Goal: Task Accomplishment & Management: Complete application form

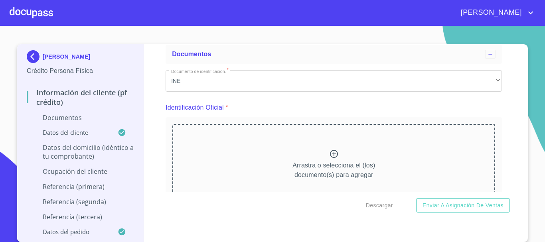
scroll to position [80, 0]
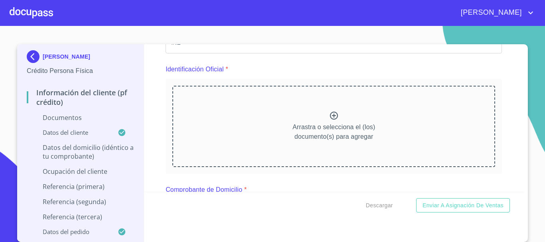
click at [329, 115] on icon at bounding box center [334, 116] width 10 height 10
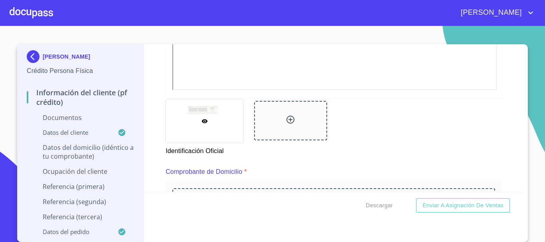
scroll to position [319, 0]
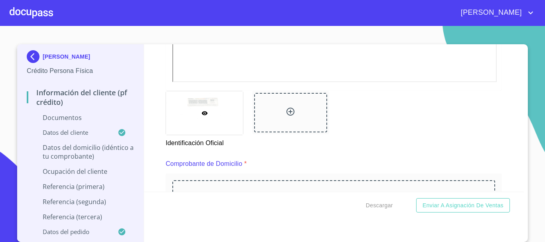
click at [288, 112] on icon at bounding box center [291, 112] width 10 height 10
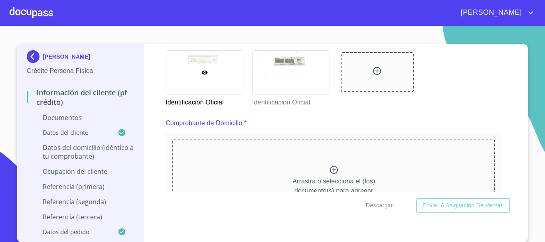
scroll to position [359, 0]
click at [330, 171] on icon at bounding box center [334, 171] width 8 height 8
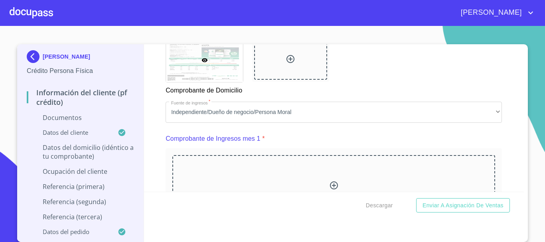
scroll to position [758, 0]
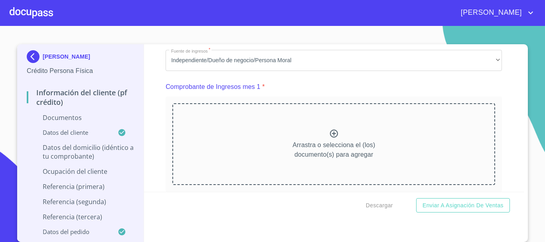
click at [329, 138] on icon at bounding box center [334, 134] width 10 height 10
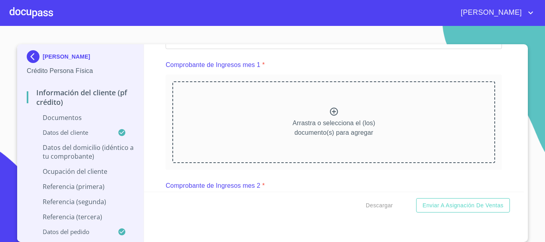
scroll to position [798, 0]
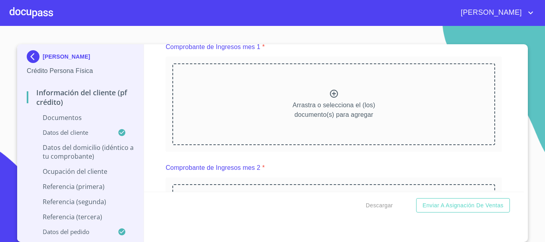
click at [330, 98] on icon at bounding box center [334, 94] width 8 height 8
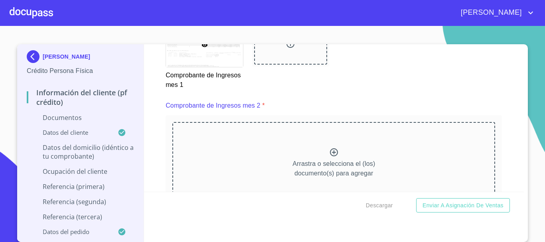
scroll to position [1077, 0]
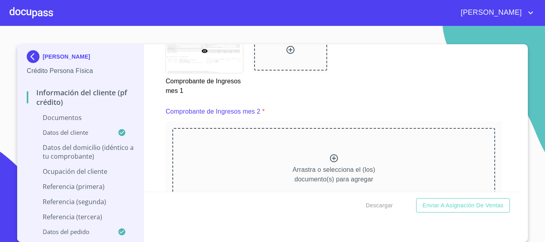
click at [329, 163] on icon at bounding box center [334, 159] width 10 height 10
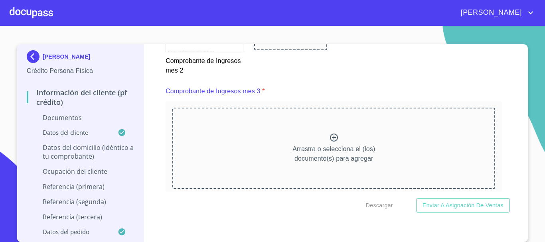
scroll to position [1436, 0]
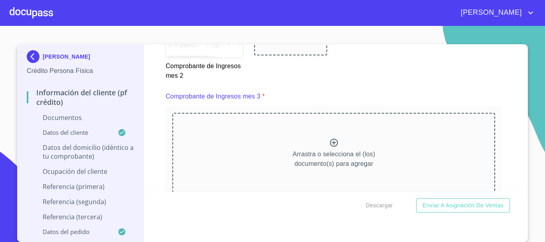
click at [330, 147] on icon at bounding box center [334, 143] width 8 height 8
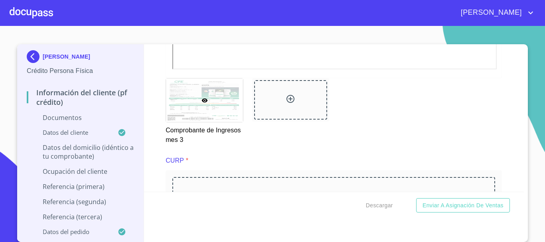
scroll to position [1795, 0]
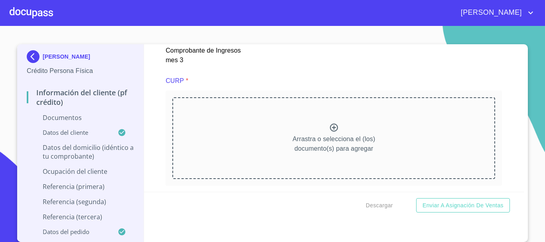
click at [330, 132] on icon at bounding box center [334, 128] width 10 height 10
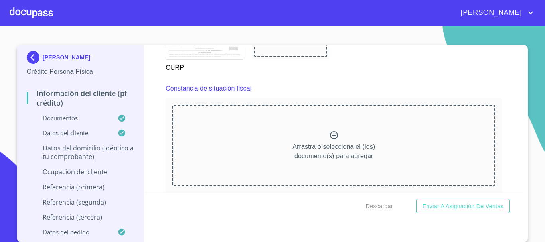
scroll to position [2114, 0]
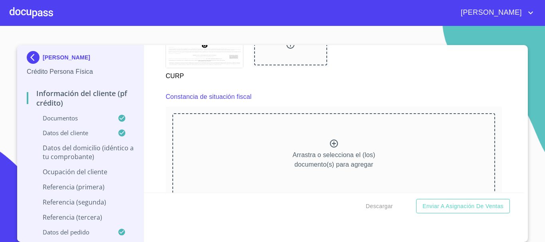
click at [331, 148] on icon at bounding box center [334, 144] width 8 height 8
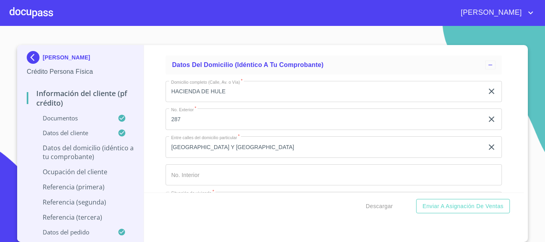
scroll to position [2951, 0]
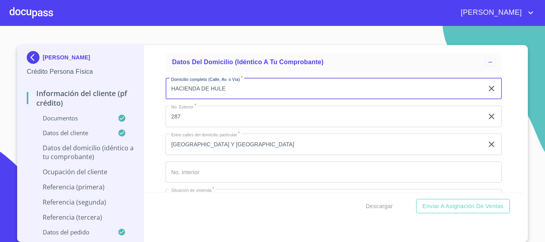
drag, startPoint x: 168, startPoint y: 98, endPoint x: 246, endPoint y: 97, distance: 77.8
click at [246, 97] on input "HACIENDA DE HULE" at bounding box center [325, 89] width 318 height 22
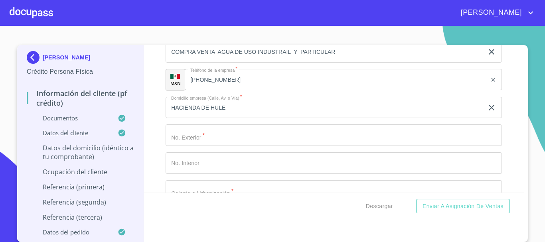
scroll to position [3590, 0]
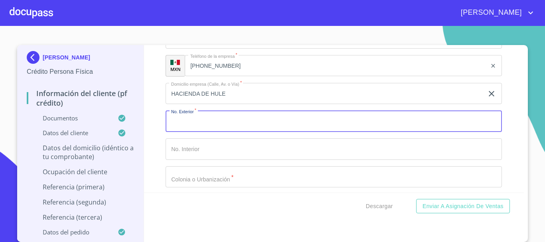
click at [229, 132] on input "Documento de identificación.   *" at bounding box center [334, 121] width 336 height 22
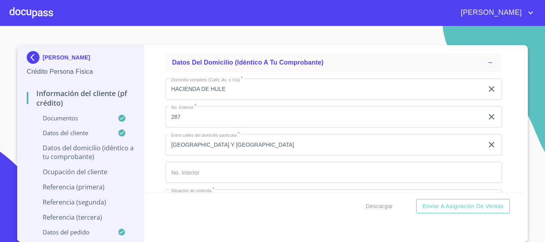
scroll to position [2951, 0]
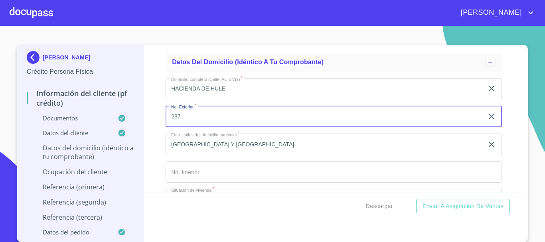
drag, startPoint x: 170, startPoint y: 126, endPoint x: 190, endPoint y: 128, distance: 20.8
click at [190, 127] on input "287" at bounding box center [325, 117] width 318 height 22
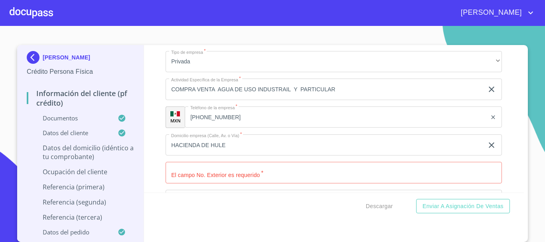
scroll to position [3550, 0]
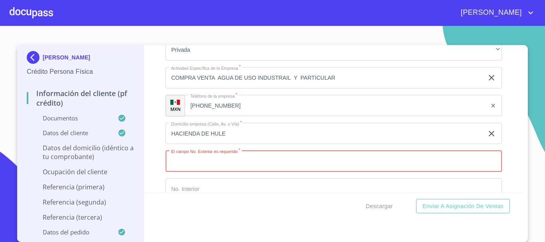
click at [225, 172] on input "Documento de identificación.   *" at bounding box center [334, 161] width 336 height 22
paste input "287"
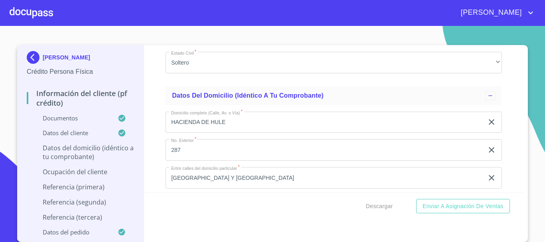
scroll to position [2912, 0]
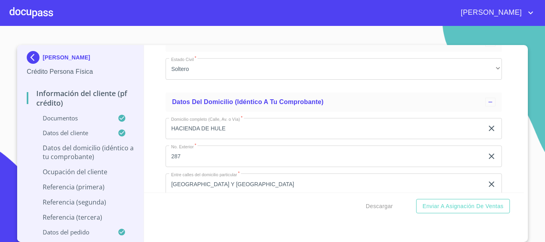
type input "287"
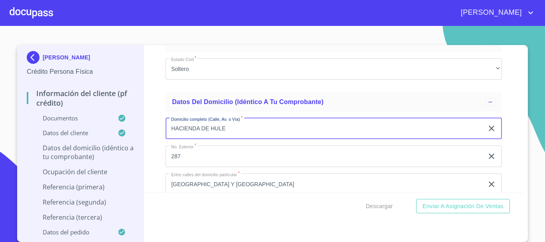
click at [246, 139] on input "HACIENDA DE HULE" at bounding box center [325, 129] width 318 height 22
type input "H"
type input "m"
type input "MANGLE"
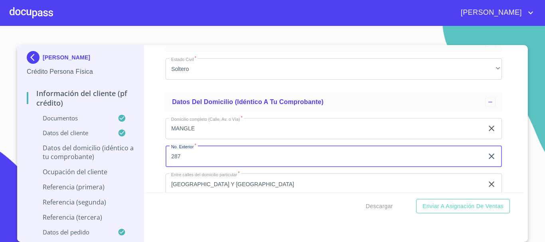
click at [232, 158] on input "287" at bounding box center [325, 157] width 318 height 22
type input "2"
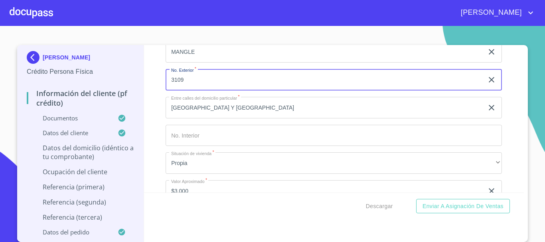
scroll to position [2991, 0]
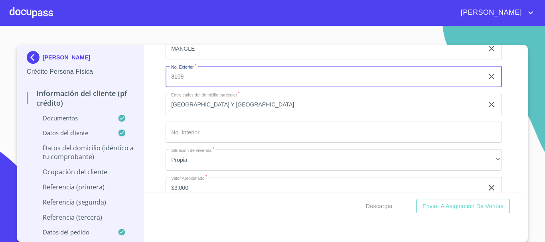
type input "3109"
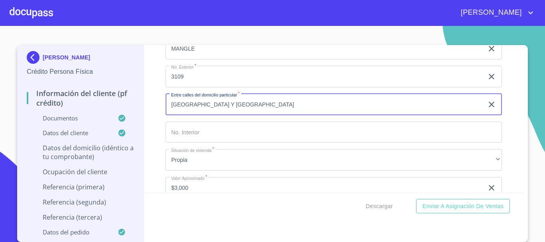
click at [309, 112] on input "[GEOGRAPHIC_DATA] Y [GEOGRAPHIC_DATA]" at bounding box center [325, 105] width 318 height 22
type input "H"
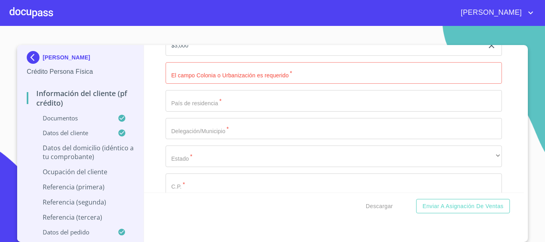
scroll to position [3111, 0]
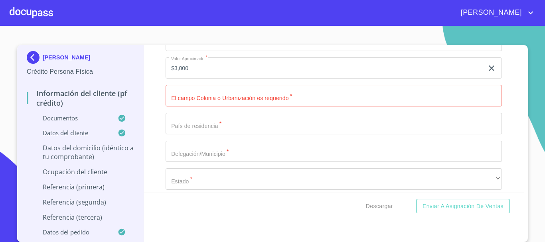
click at [346, 106] on input "Documento de identificación.   *" at bounding box center [334, 96] width 336 height 22
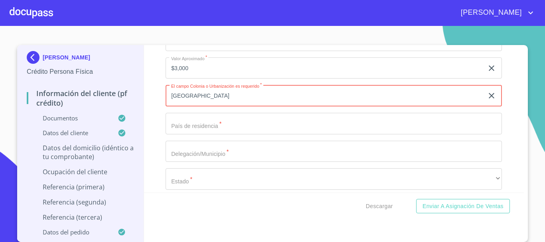
type input "[GEOGRAPHIC_DATA]"
click at [282, 134] on input "Documento de identificación.   *" at bounding box center [334, 124] width 336 height 22
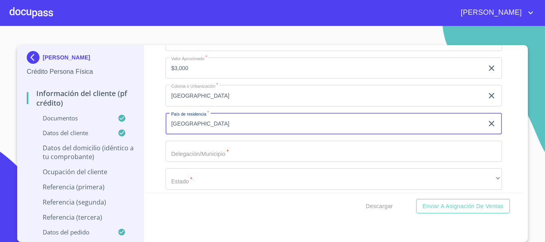
type input "[GEOGRAPHIC_DATA]"
click at [186, 156] on input "Documento de identificación.   *" at bounding box center [334, 152] width 336 height 22
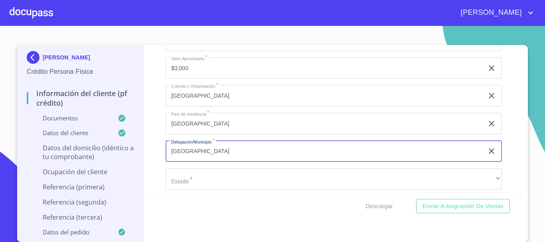
type input "[GEOGRAPHIC_DATA]"
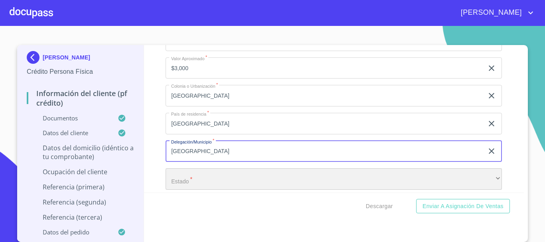
click at [196, 186] on div "​" at bounding box center [334, 179] width 336 height 22
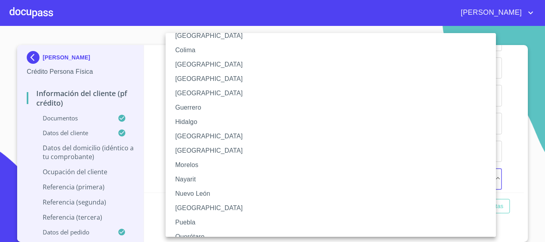
scroll to position [120, 0]
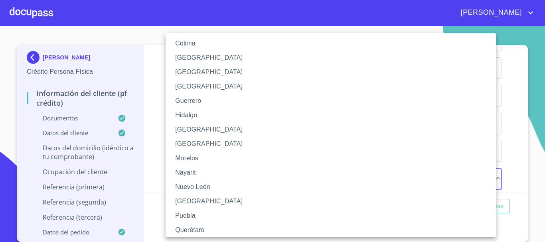
click at [200, 127] on li "[GEOGRAPHIC_DATA]" at bounding box center [334, 129] width 336 height 14
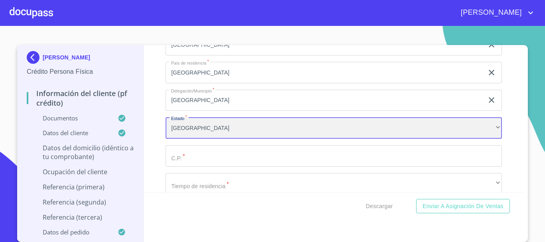
scroll to position [3237, 0]
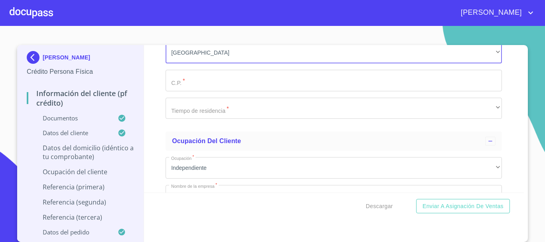
click at [227, 90] on input "Documento de identificación.   *" at bounding box center [334, 81] width 336 height 22
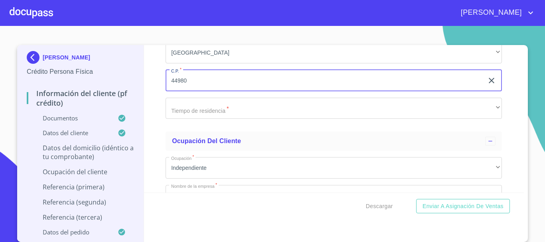
type input "44980"
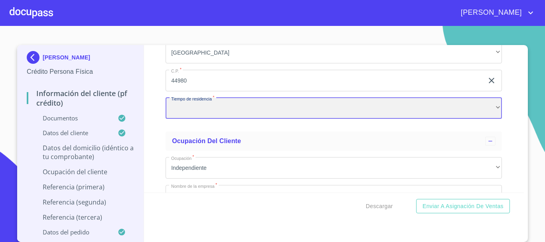
click at [223, 119] on div "​" at bounding box center [334, 109] width 336 height 22
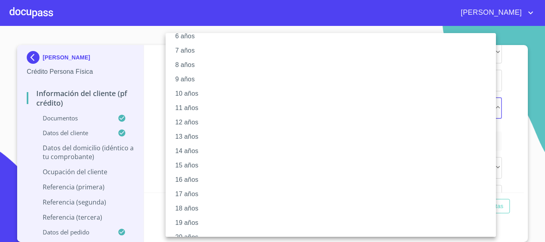
scroll to position [109, 0]
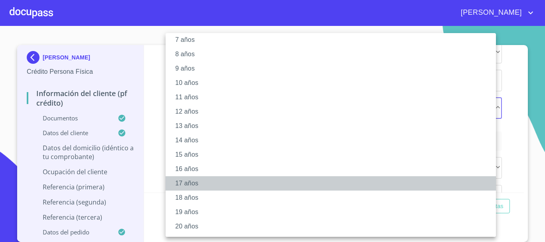
click at [193, 183] on li "17 años" at bounding box center [334, 183] width 336 height 14
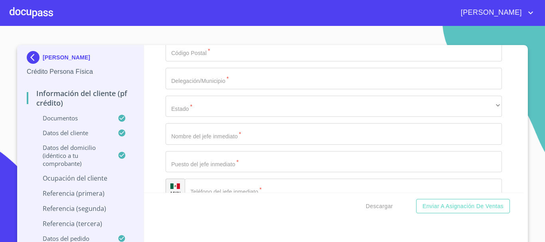
scroll to position [3756, 0]
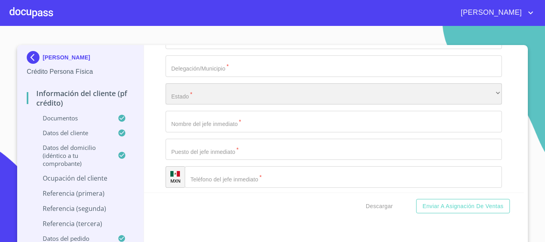
click at [234, 105] on div "​" at bounding box center [334, 94] width 336 height 22
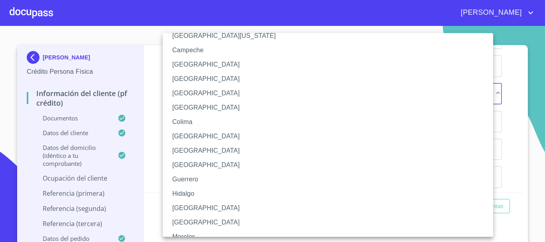
scroll to position [80, 0]
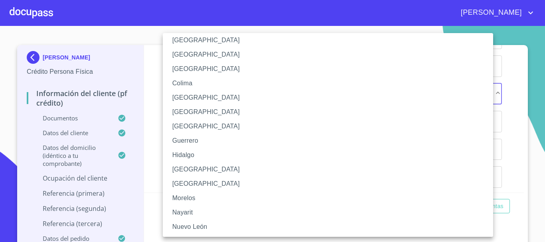
click at [200, 172] on li "[GEOGRAPHIC_DATA]" at bounding box center [331, 169] width 336 height 14
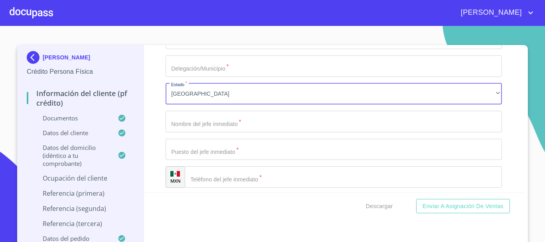
click at [231, 132] on input "Documento de identificación.   *" at bounding box center [334, 122] width 336 height 22
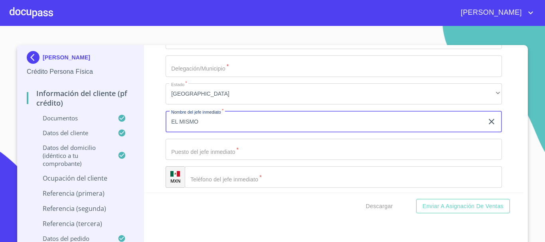
type input "EL MISMO"
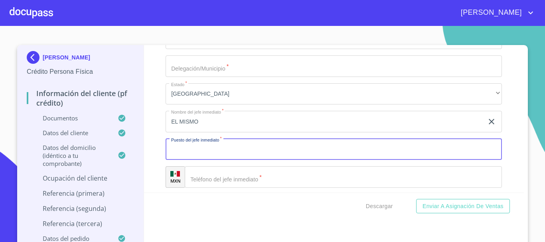
click at [208, 160] on input "Documento de identificación.   *" at bounding box center [334, 150] width 336 height 22
type input "DUEÑO"
click at [233, 132] on input "EL MISMO" at bounding box center [325, 122] width 318 height 22
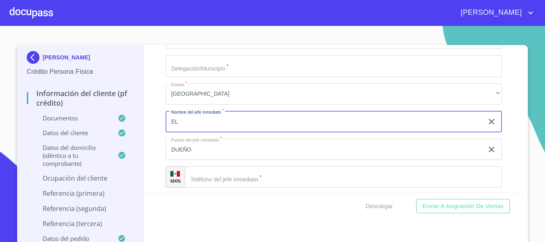
type input "E"
type input "[PERSON_NAME] [PERSON_NAME]"
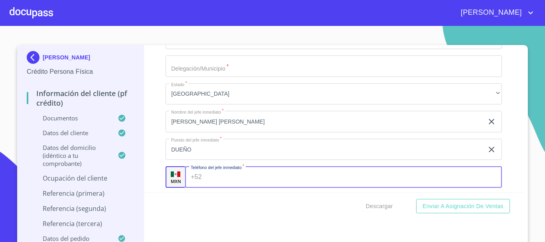
click at [222, 185] on input "Documento de identificación.   *" at bounding box center [353, 177] width 297 height 22
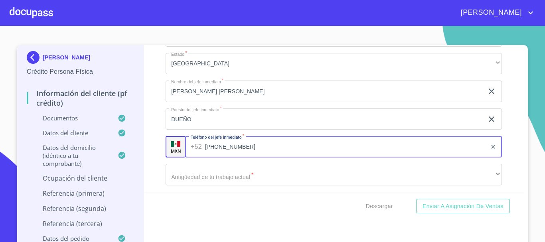
scroll to position [3836, 0]
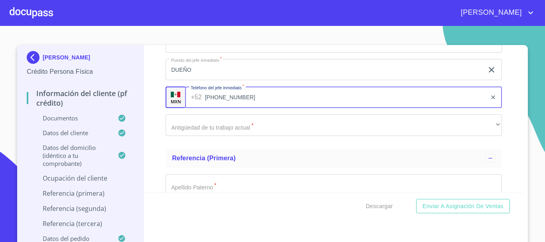
type input "[PHONE_NUMBER]"
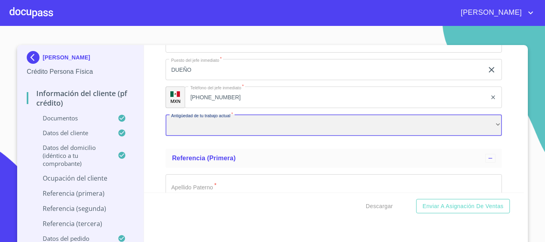
click at [212, 136] on div "​" at bounding box center [334, 125] width 336 height 22
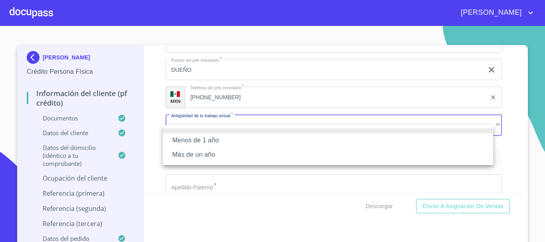
click at [210, 155] on li "Más de un año" at bounding box center [328, 155] width 330 height 14
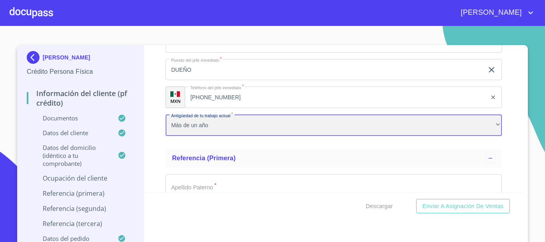
scroll to position [3915, 0]
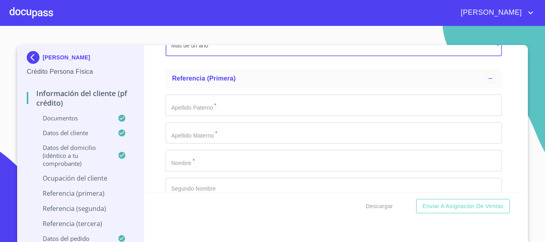
click at [231, 116] on input "Documento de identificación.   *" at bounding box center [334, 106] width 336 height 22
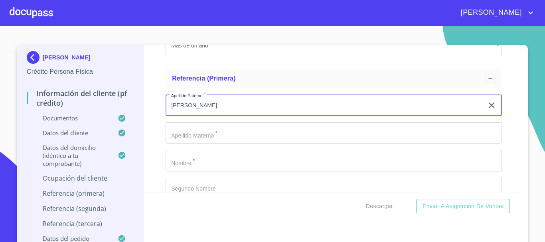
type input "[PERSON_NAME]"
click at [186, 141] on input "Documento de identificación.   *" at bounding box center [334, 133] width 336 height 22
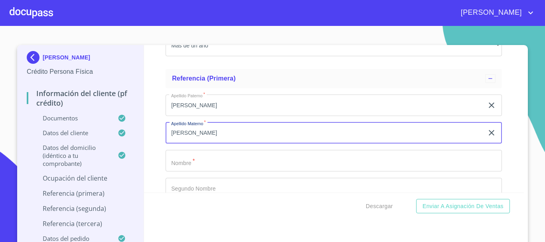
type input "[PERSON_NAME]"
click at [210, 172] on input "Documento de identificación.   *" at bounding box center [334, 161] width 336 height 22
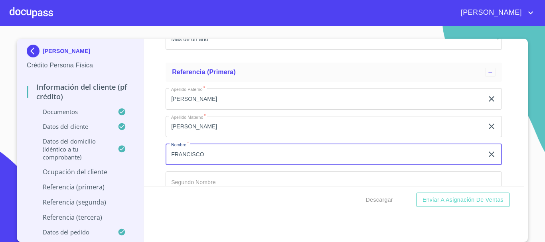
scroll to position [3955, 0]
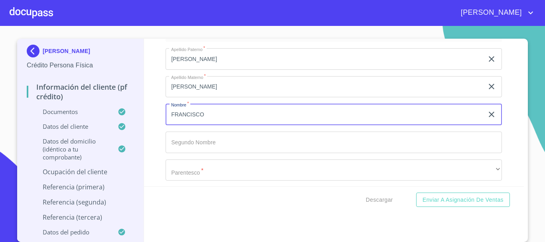
type input "FRANCISCO"
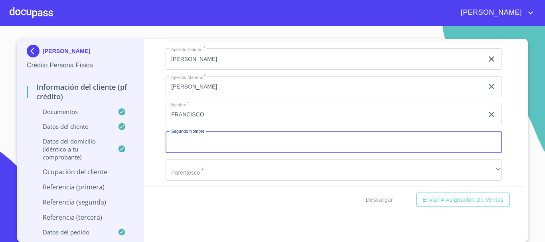
click at [190, 153] on input "Documento de identificación.   *" at bounding box center [334, 143] width 336 height 22
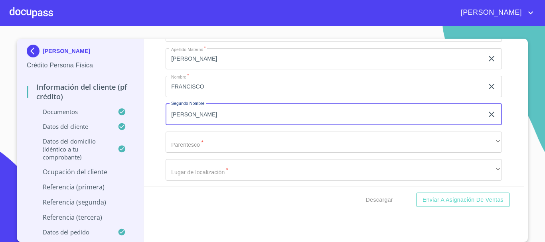
scroll to position [3995, 0]
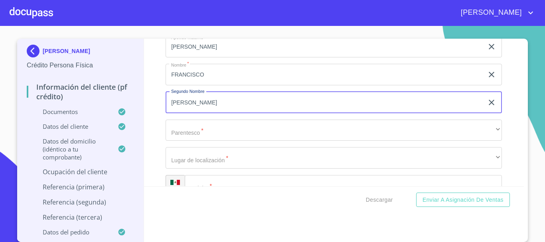
type input "[PERSON_NAME]"
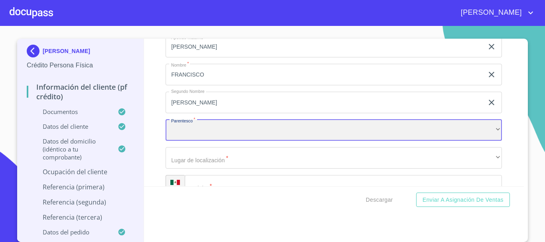
click at [198, 139] on div "​" at bounding box center [334, 131] width 336 height 22
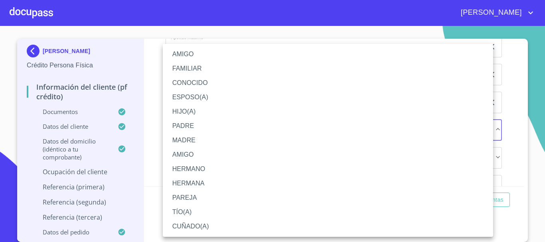
click at [196, 121] on li "PADRE" at bounding box center [328, 126] width 330 height 14
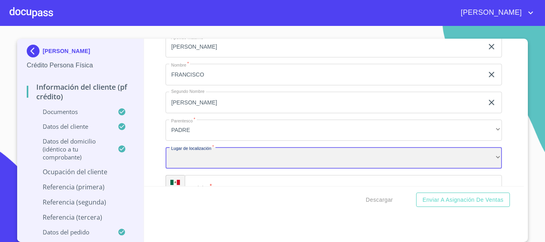
click at [192, 165] on div "​" at bounding box center [334, 158] width 336 height 22
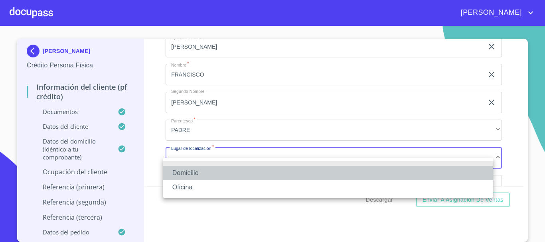
click at [192, 175] on li "Domicilio" at bounding box center [328, 173] width 330 height 14
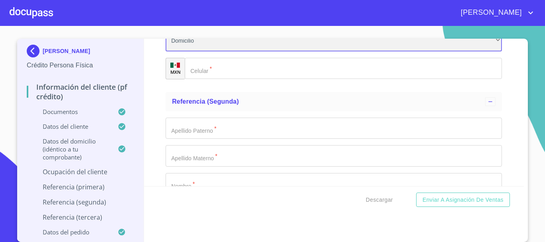
scroll to position [4115, 0]
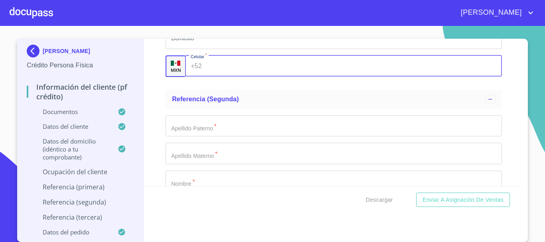
click at [205, 77] on input "Documento de identificación.   *" at bounding box center [353, 66] width 297 height 22
type input "[PHONE_NUMBER]"
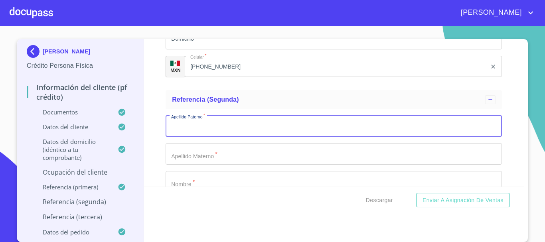
click at [219, 137] on input "Documento de identificación.   *" at bounding box center [334, 127] width 336 height 22
type input "[PERSON_NAME]"
click at [200, 165] on input "Documento de identificación.   *" at bounding box center [334, 154] width 336 height 22
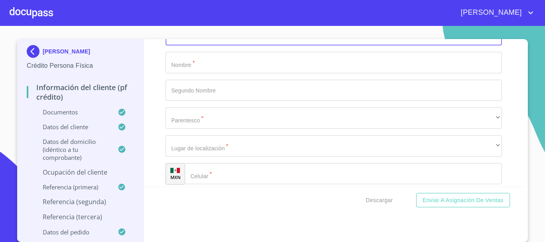
scroll to position [4234, 0]
type input "ACEVES"
click at [191, 73] on input "Documento de identificación.   *" at bounding box center [334, 62] width 336 height 22
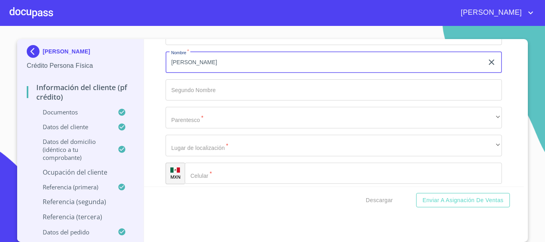
type input "[PERSON_NAME]"
click at [223, 101] on input "Documento de identificación.   *" at bounding box center [334, 90] width 336 height 22
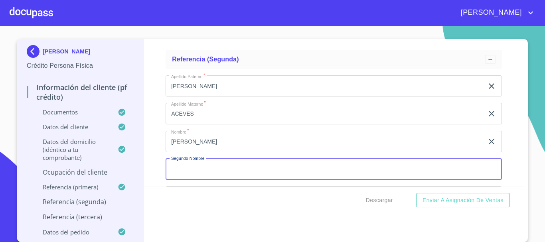
scroll to position [4155, 0]
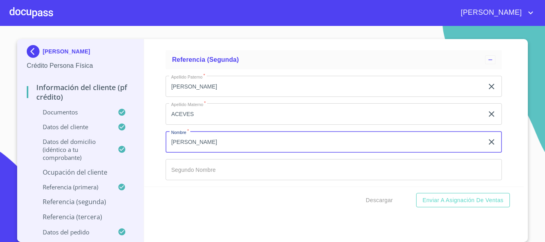
click at [207, 153] on input "[PERSON_NAME]" at bounding box center [325, 142] width 318 height 22
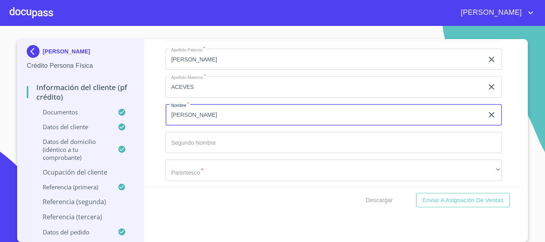
scroll to position [4195, 0]
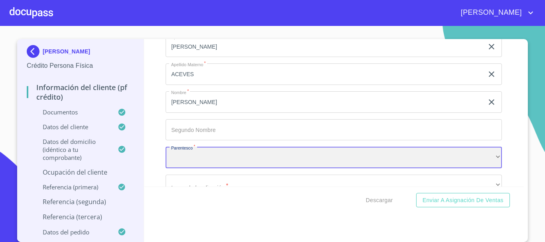
click at [205, 168] on div "​" at bounding box center [334, 158] width 336 height 22
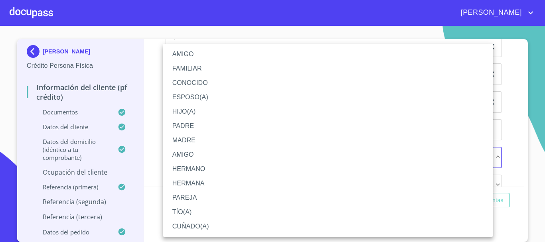
click at [183, 49] on li "AMIGO" at bounding box center [328, 54] width 330 height 14
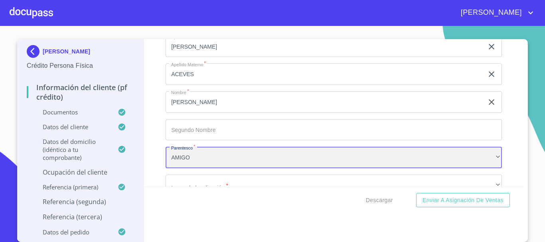
click at [228, 168] on div "AMIGO" at bounding box center [334, 158] width 336 height 22
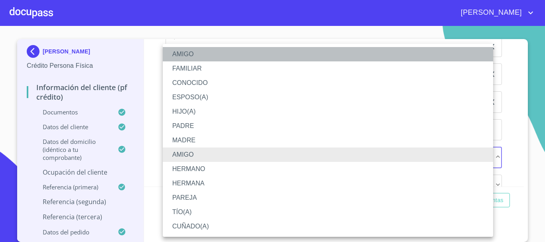
click at [206, 61] on li "AMIGO" at bounding box center [328, 54] width 330 height 14
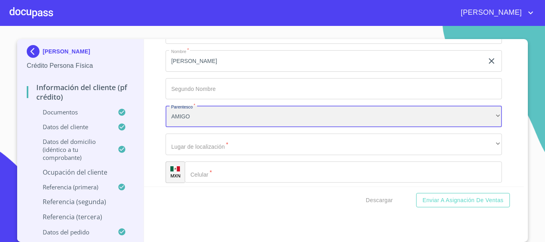
scroll to position [4274, 0]
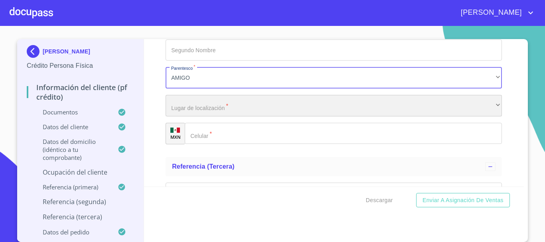
click at [213, 116] on div "​" at bounding box center [334, 106] width 336 height 22
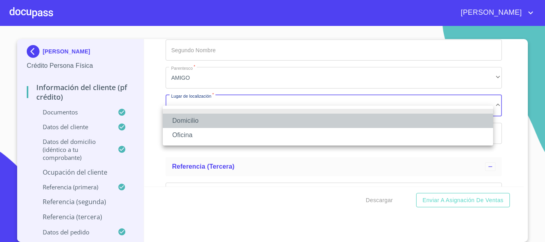
click at [203, 122] on li "Domicilio" at bounding box center [328, 121] width 330 height 14
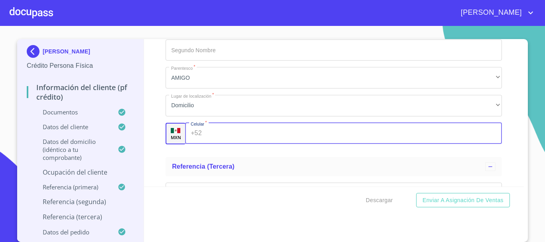
click at [198, 143] on div "+52 ​" at bounding box center [343, 134] width 317 height 22
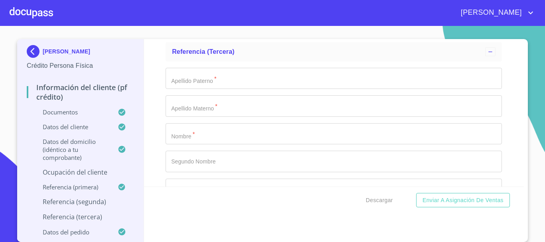
scroll to position [4394, 0]
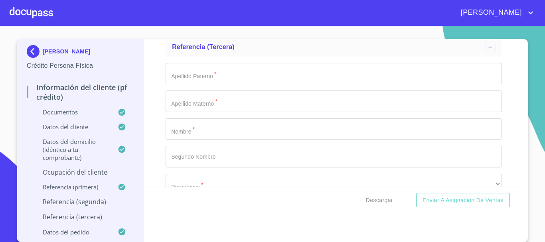
type input "[PHONE_NUMBER]"
click at [226, 85] on input "Documento de identificación.   *" at bounding box center [334, 74] width 336 height 22
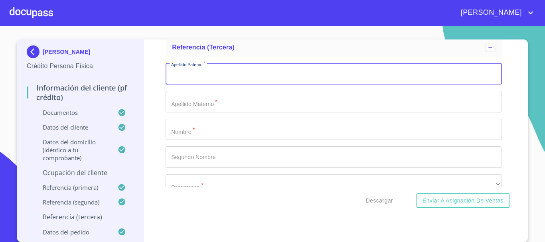
scroll to position [6, 0]
type input "[PERSON_NAME]"
click at [227, 105] on input "Documento de identificación.   *" at bounding box center [334, 102] width 336 height 22
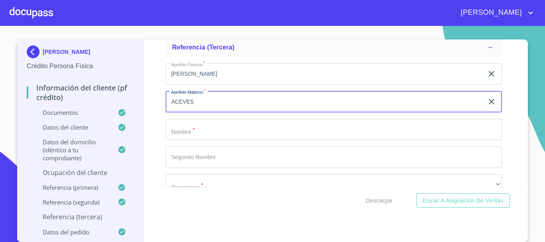
type input "ACEVES"
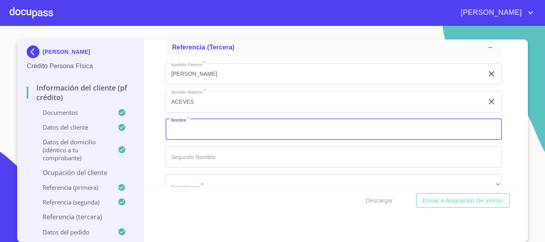
click at [205, 138] on input "Documento de identificación.   *" at bounding box center [334, 130] width 336 height 22
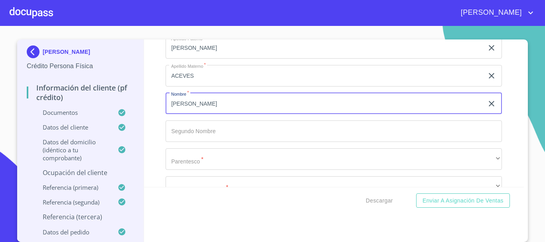
scroll to position [4434, 0]
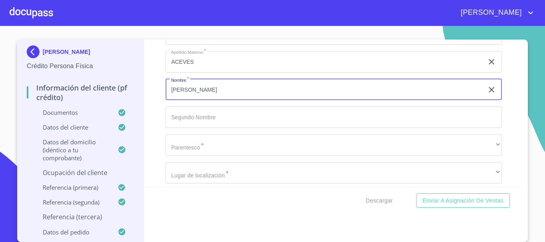
type input "[PERSON_NAME]"
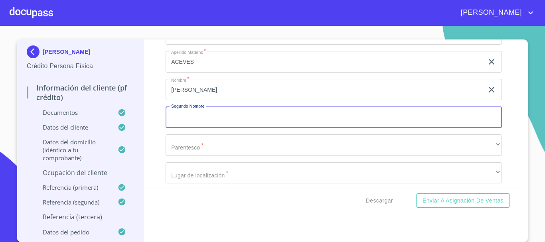
click at [206, 128] on input "Documento de identificación.   *" at bounding box center [334, 117] width 336 height 22
type input "[PERSON_NAME]"
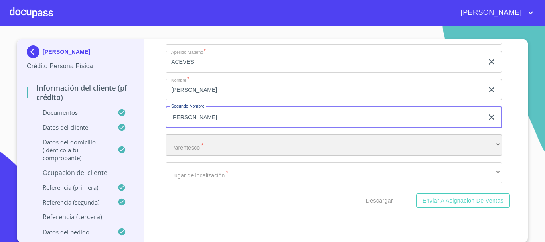
click at [279, 156] on div "​" at bounding box center [334, 145] width 336 height 22
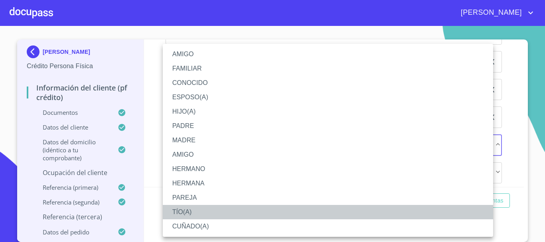
click at [195, 212] on li "TÍO(A)" at bounding box center [328, 212] width 330 height 14
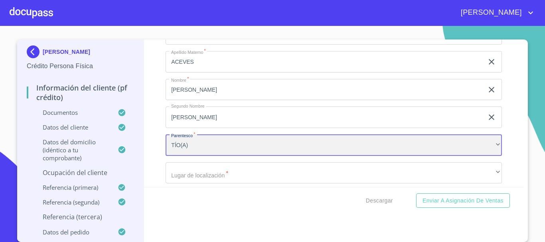
scroll to position [4514, 0]
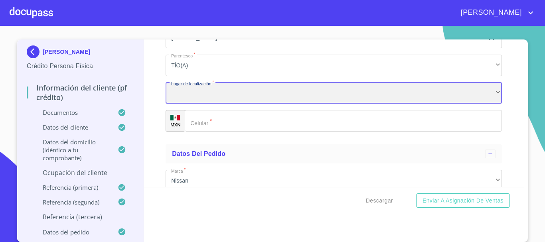
click at [232, 104] on div "​" at bounding box center [334, 94] width 336 height 22
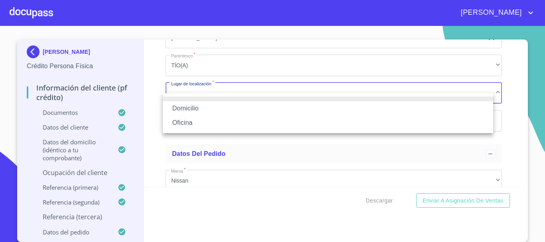
click at [223, 109] on li "Domicilio" at bounding box center [328, 108] width 330 height 14
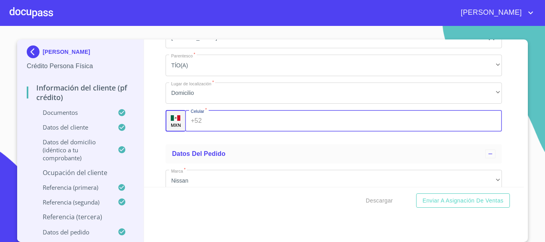
click at [219, 130] on input "Documento de identificación.   *" at bounding box center [353, 121] width 297 height 22
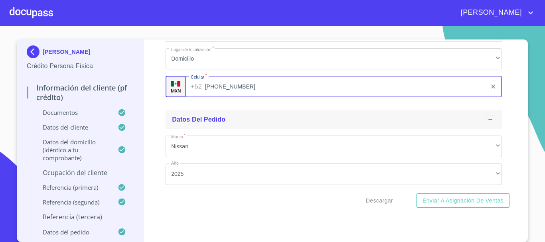
scroll to position [4593, 0]
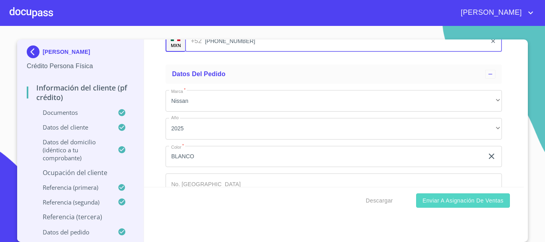
type input "[PHONE_NUMBER]"
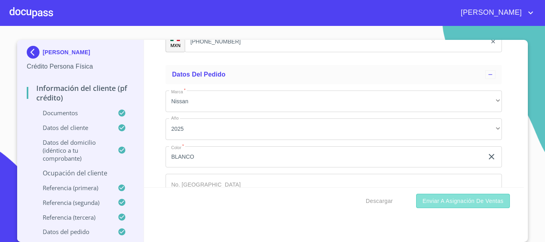
click at [444, 202] on span "Enviar a Asignación de Ventas" at bounding box center [462, 201] width 81 height 10
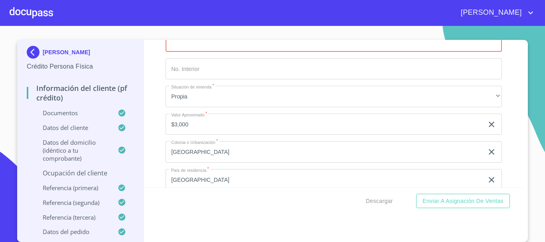
click at [315, 80] on input "Documento de identificación.   *" at bounding box center [334, 69] width 336 height 22
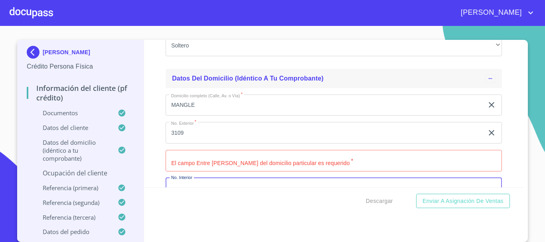
scroll to position [2970, 0]
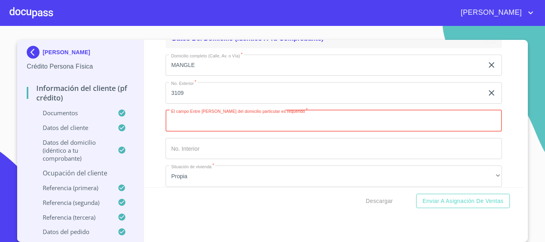
click at [320, 131] on input "Documento de identificación.   *" at bounding box center [334, 121] width 336 height 22
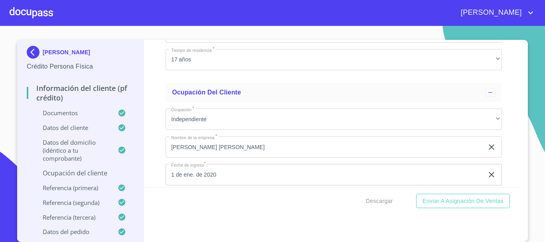
scroll to position [3289, 0]
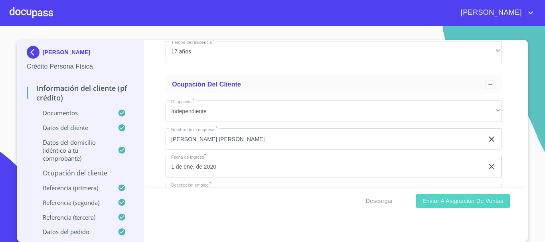
type input "TACON Y BANORTE"
click at [430, 197] on span "Enviar a Asignación de Ventas" at bounding box center [462, 201] width 81 height 10
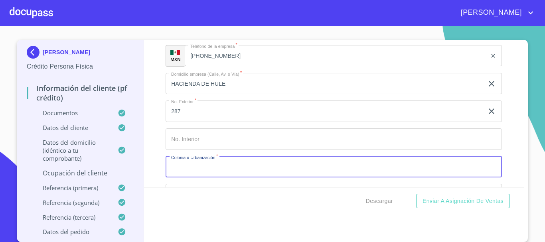
click at [296, 171] on input "Documento de identificación.   *" at bounding box center [334, 167] width 336 height 22
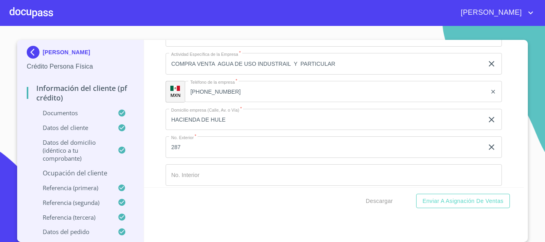
scroll to position [3634, 0]
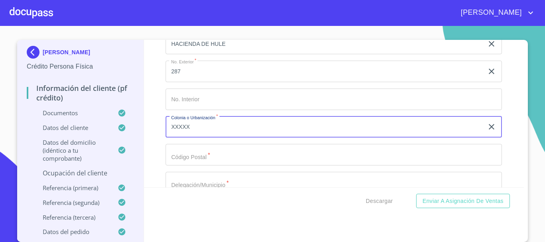
type input "XXXXX"
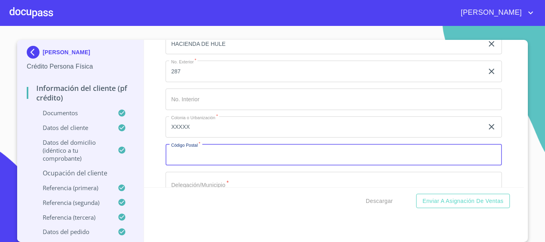
click at [200, 166] on input "Documento de identificación.   *" at bounding box center [334, 155] width 336 height 22
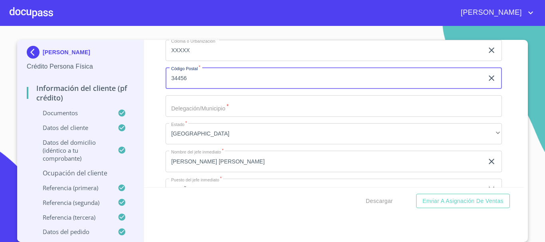
scroll to position [3714, 0]
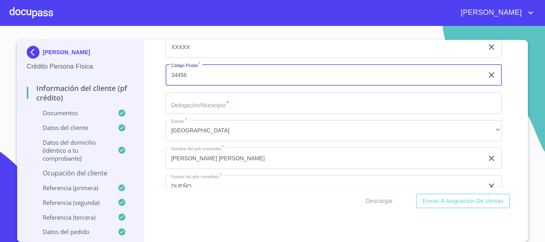
type input "34456"
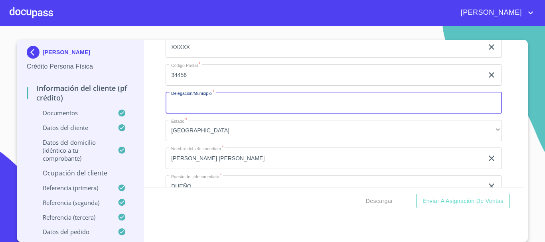
click at [215, 114] on input "Documento de identificación.   *" at bounding box center [334, 103] width 336 height 22
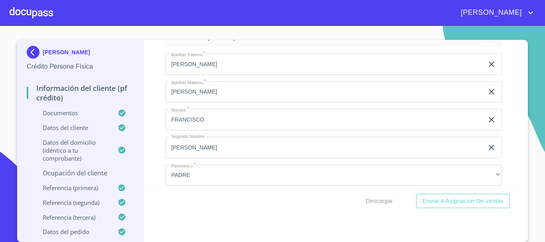
scroll to position [3953, 0]
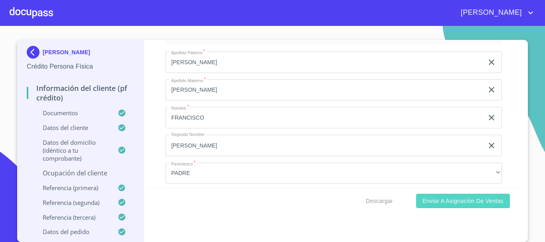
type input "EL SALTO"
click at [433, 203] on span "Enviar a Asignación de Ventas" at bounding box center [462, 202] width 81 height 10
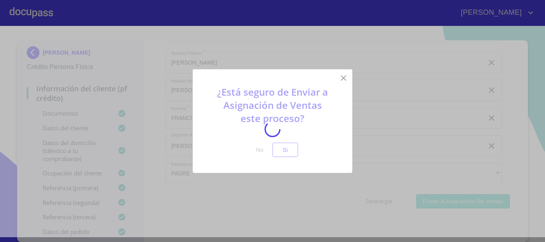
scroll to position [5, 0]
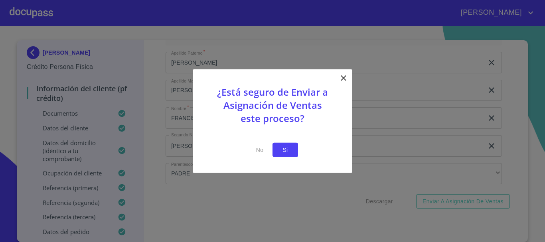
click at [286, 148] on span "Si" at bounding box center [285, 150] width 13 height 10
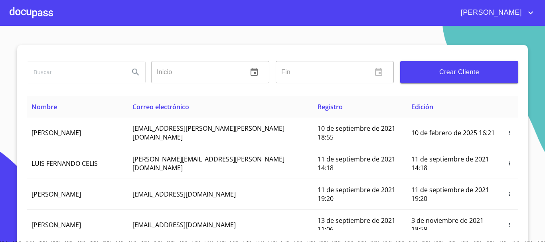
click at [75, 69] on input "search" at bounding box center [75, 72] width 96 height 22
type input "francisco alberto"
click at [38, 15] on div at bounding box center [31, 13] width 43 height 26
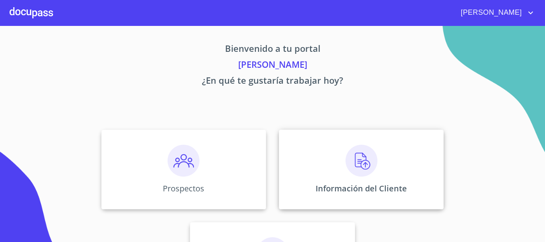
click at [354, 158] on img at bounding box center [361, 161] width 32 height 32
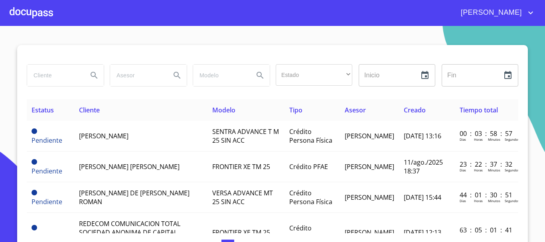
click at [64, 79] on input "search" at bounding box center [54, 76] width 54 height 22
type input "franciso alberto herrera"
click at [91, 72] on icon "Search" at bounding box center [94, 76] width 10 height 10
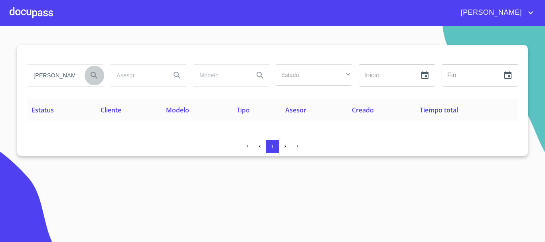
click at [95, 75] on icon "Search" at bounding box center [94, 75] width 7 height 7
click at [34, 14] on div at bounding box center [31, 13] width 43 height 26
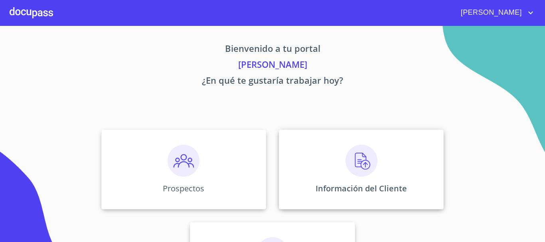
click at [358, 164] on img at bounding box center [361, 161] width 32 height 32
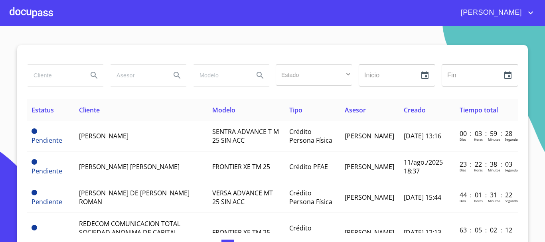
click at [53, 77] on input "search" at bounding box center [54, 76] width 54 height 22
type input "herrera diaz"
click at [91, 74] on icon "Search" at bounding box center [94, 76] width 10 height 10
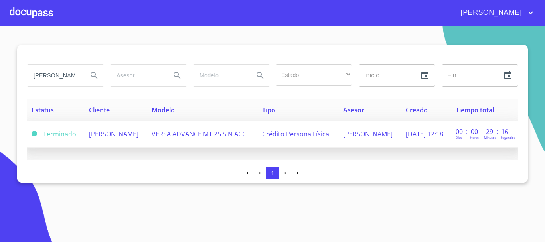
click at [140, 137] on td "[PERSON_NAME]" at bounding box center [115, 134] width 63 height 27
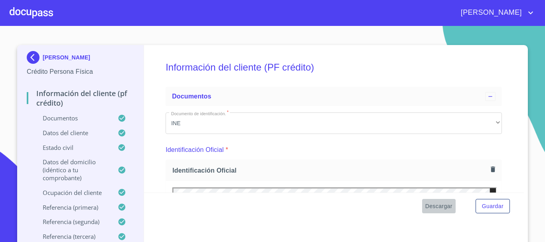
click at [441, 207] on span "Descargar" at bounding box center [438, 206] width 27 height 10
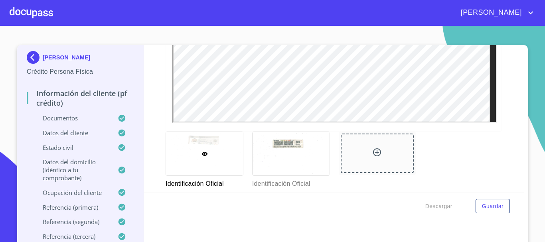
scroll to position [319, 0]
